Goal: Task Accomplishment & Management: Manage account settings

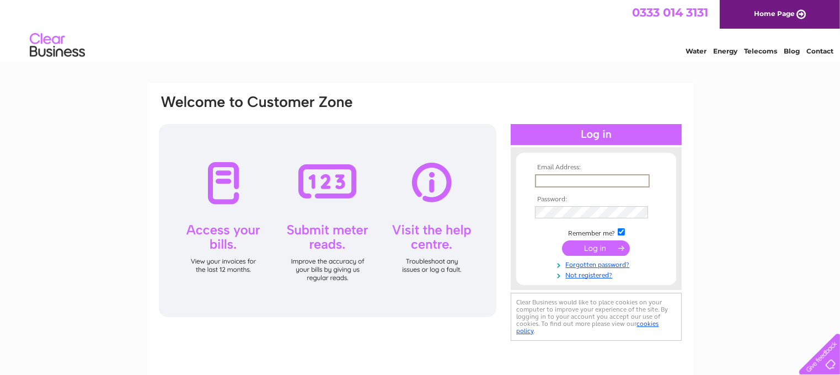
click at [555, 180] on input "text" at bounding box center [592, 180] width 115 height 13
type input "[EMAIL_ADDRESS][DOMAIN_NAME]"
click at [592, 254] on tbody "Email Address: richardpeach6@gmail.com Password: Remember me?" at bounding box center [597, 221] width 128 height 115
click at [592, 245] on input "submit" at bounding box center [596, 247] width 68 height 15
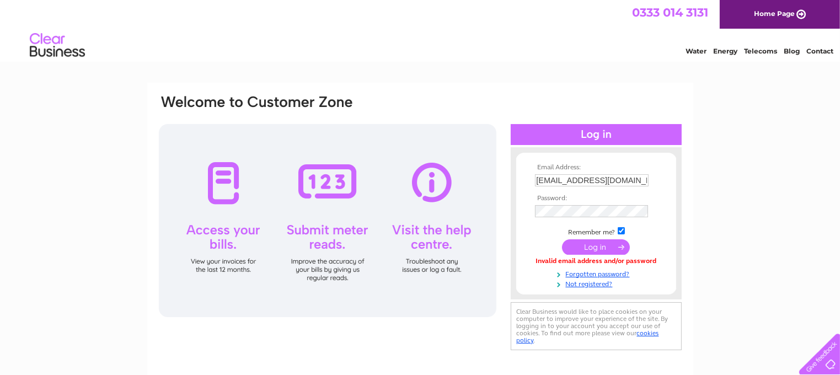
click at [230, 195] on div at bounding box center [328, 220] width 338 height 193
click at [592, 249] on input "submit" at bounding box center [596, 247] width 68 height 15
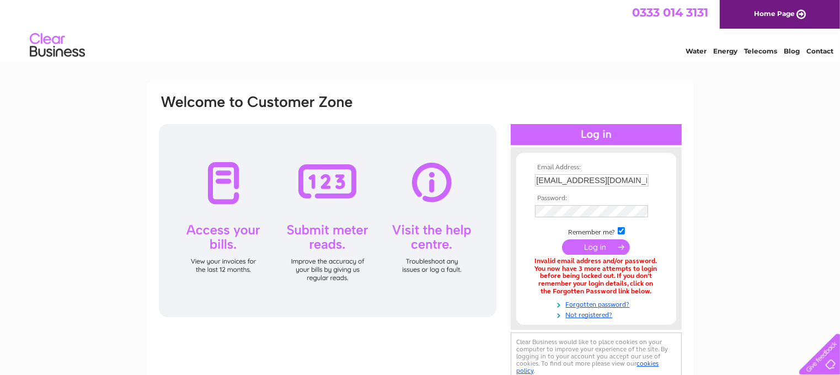
click at [225, 231] on div at bounding box center [328, 220] width 338 height 193
click at [219, 238] on div at bounding box center [328, 220] width 338 height 193
click at [221, 240] on div at bounding box center [328, 220] width 338 height 193
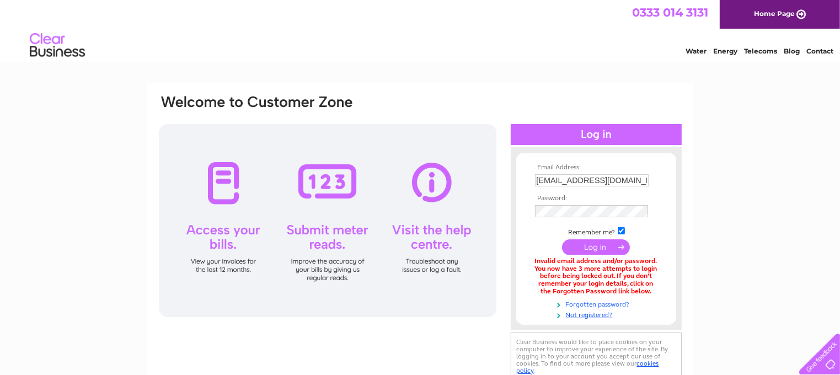
click at [600, 306] on link "Forgotten password?" at bounding box center [597, 304] width 125 height 10
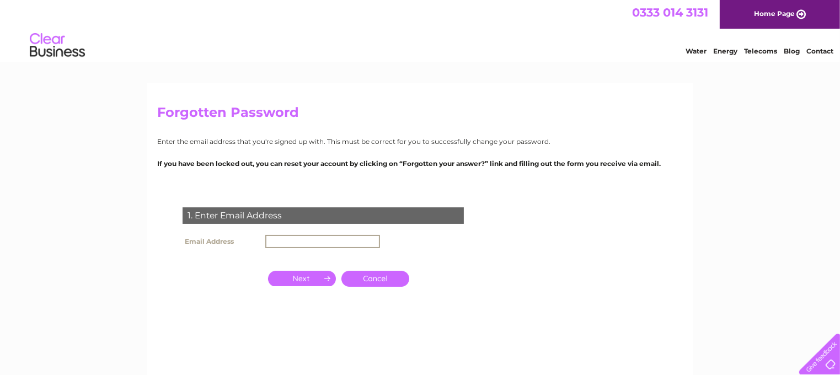
click at [283, 242] on input "text" at bounding box center [322, 241] width 115 height 13
type input "richardpeach6@gmail.com"
click at [307, 280] on input "button" at bounding box center [302, 278] width 68 height 15
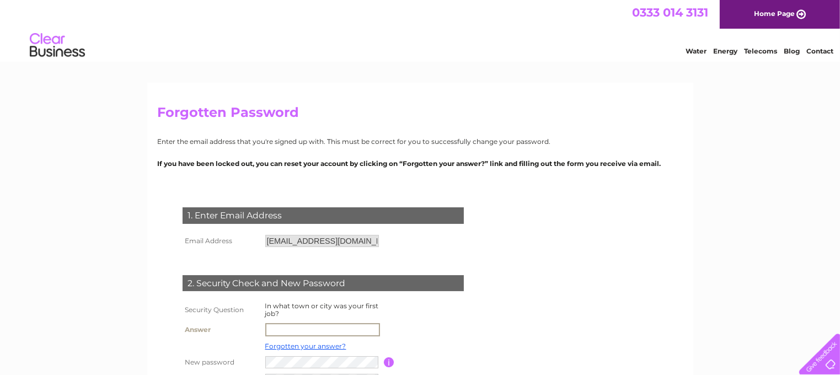
click at [322, 328] on input "text" at bounding box center [322, 329] width 115 height 13
type input "Bournemouth"
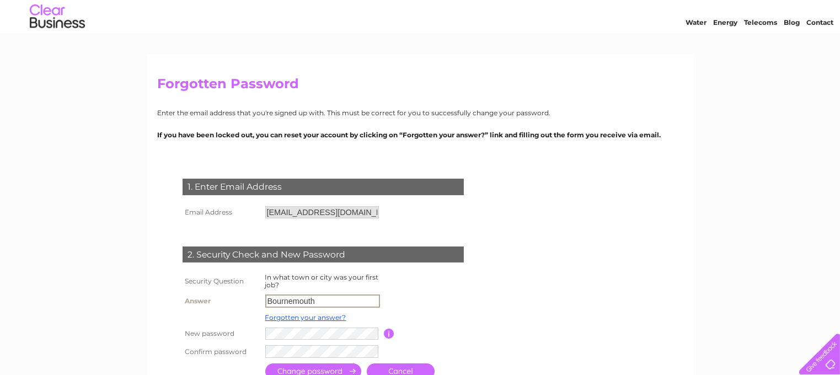
scroll to position [55, 0]
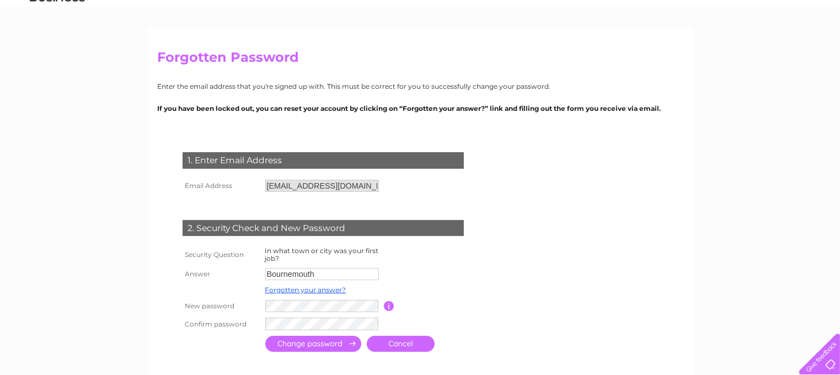
click at [308, 345] on input "submit" at bounding box center [313, 344] width 96 height 16
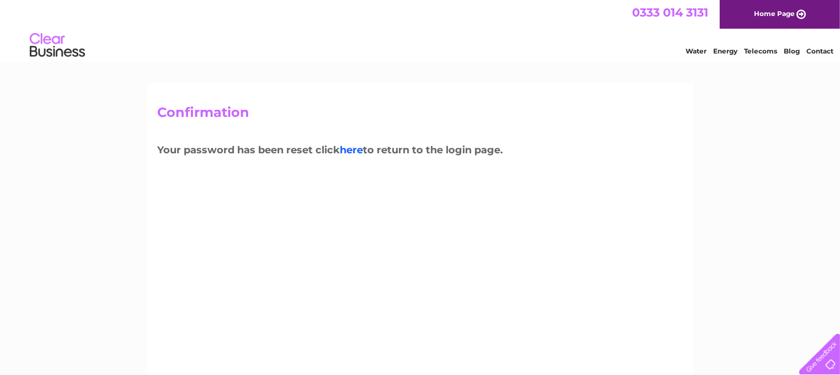
click at [356, 149] on link "here" at bounding box center [351, 150] width 23 height 12
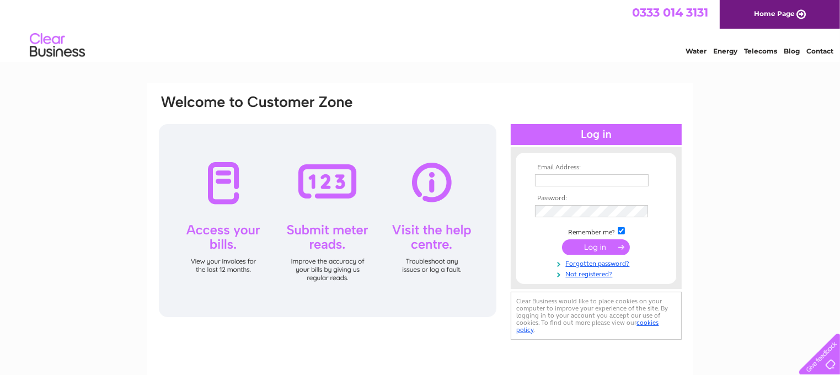
click at [536, 180] on input "text" at bounding box center [592, 180] width 114 height 12
type input "[EMAIL_ADDRESS][DOMAIN_NAME]"
click at [598, 247] on input "submit" at bounding box center [596, 247] width 68 height 15
click at [600, 247] on input "submit" at bounding box center [596, 247] width 68 height 15
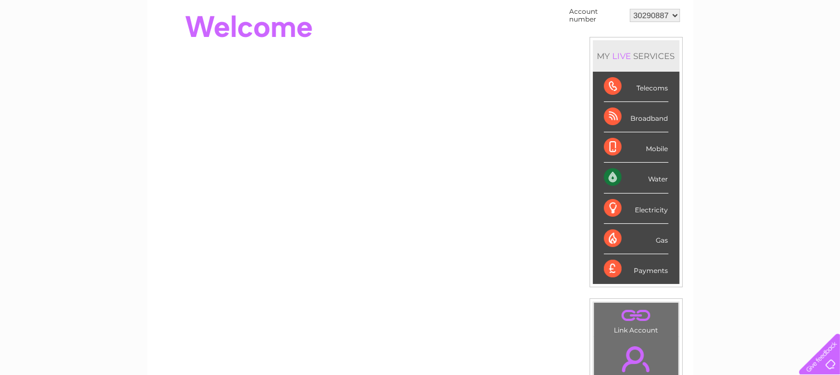
scroll to position [55, 0]
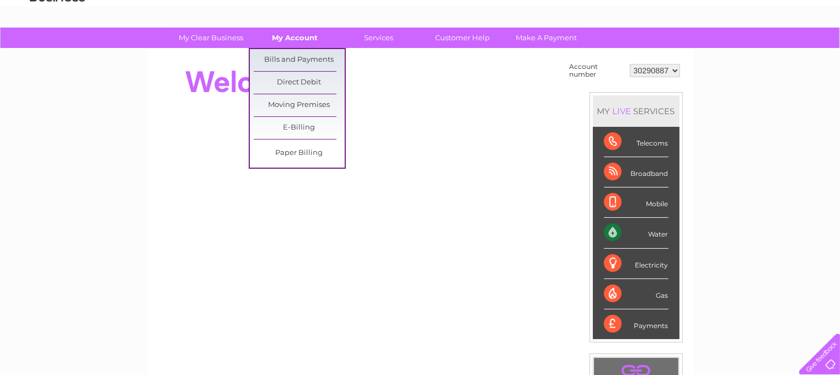
click at [291, 39] on link "My Account" at bounding box center [294, 38] width 91 height 20
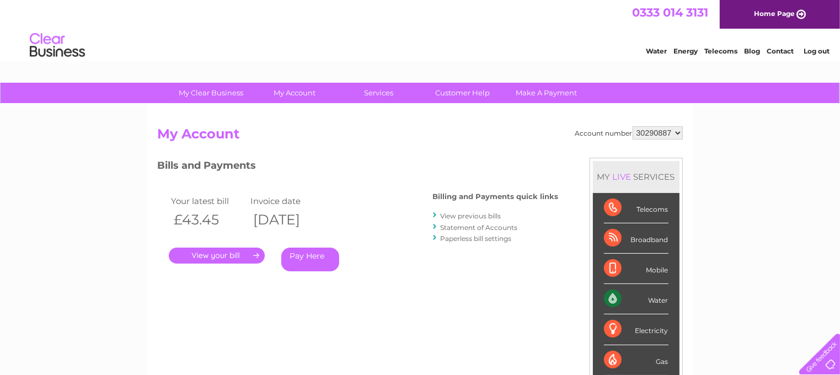
click at [245, 256] on link "." at bounding box center [217, 256] width 96 height 16
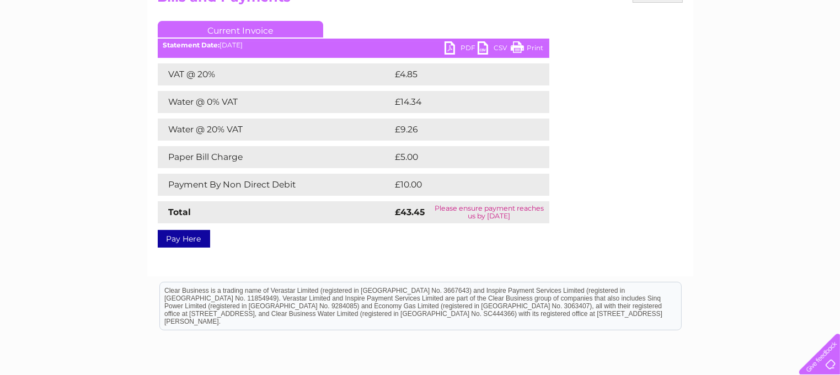
scroll to position [110, 0]
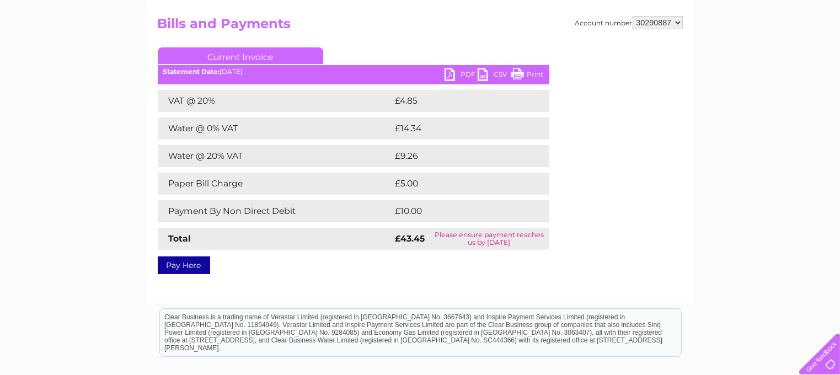
drag, startPoint x: 518, startPoint y: 74, endPoint x: 642, endPoint y: 31, distance: 131.4
click at [518, 74] on link "Print" at bounding box center [527, 76] width 33 height 16
